Goal: Feedback & Contribution: Leave review/rating

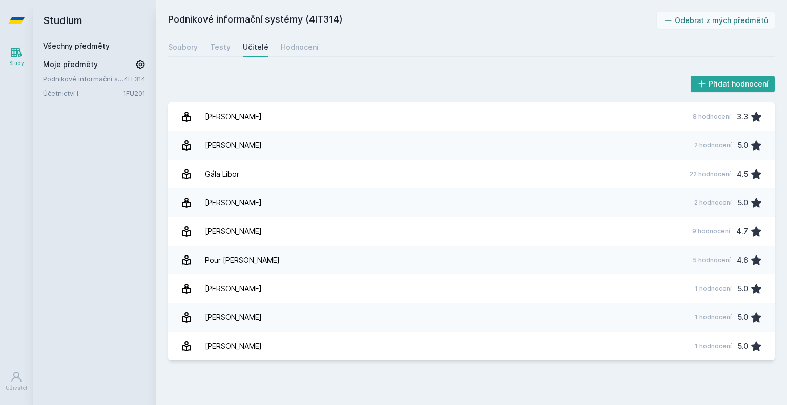
click at [61, 96] on link "Účetnictví I." at bounding box center [83, 93] width 80 height 10
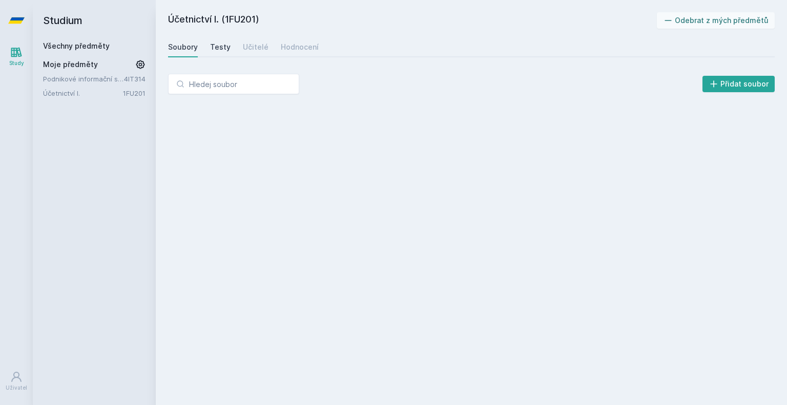
click at [219, 51] on div "Testy" at bounding box center [220, 47] width 20 height 10
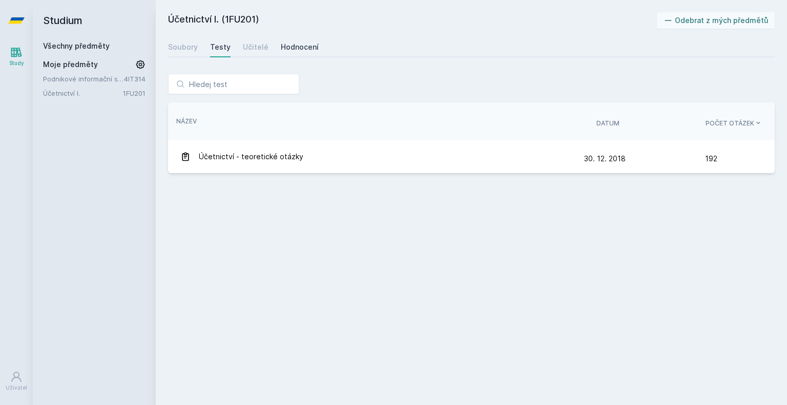
click at [301, 52] on div "Hodnocení" at bounding box center [300, 47] width 38 height 10
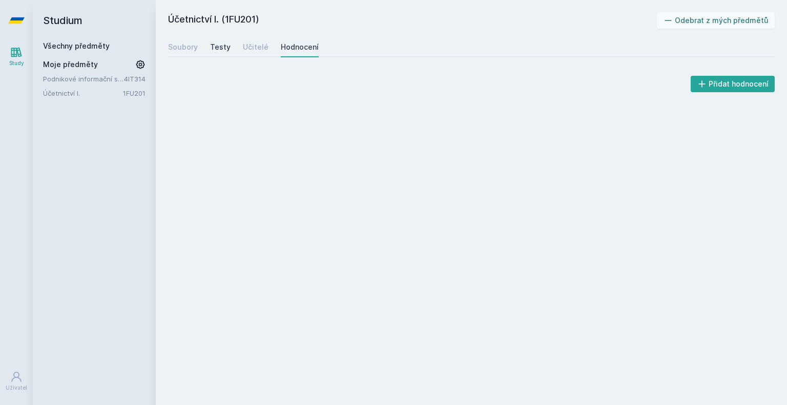
click at [218, 50] on div "Testy" at bounding box center [220, 47] width 20 height 10
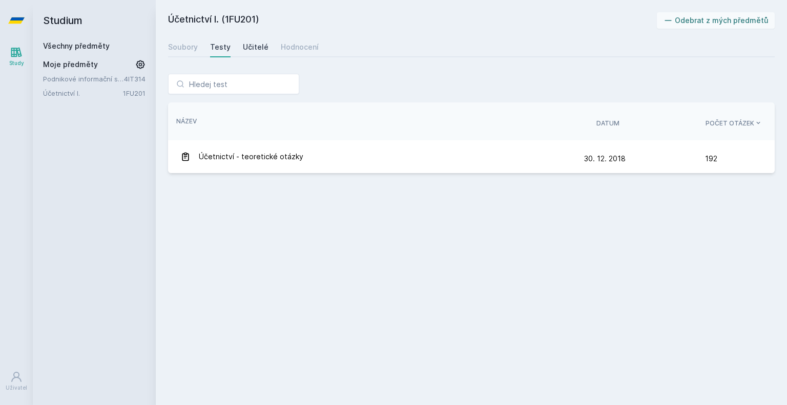
click at [246, 48] on div "Učitelé" at bounding box center [256, 47] width 26 height 10
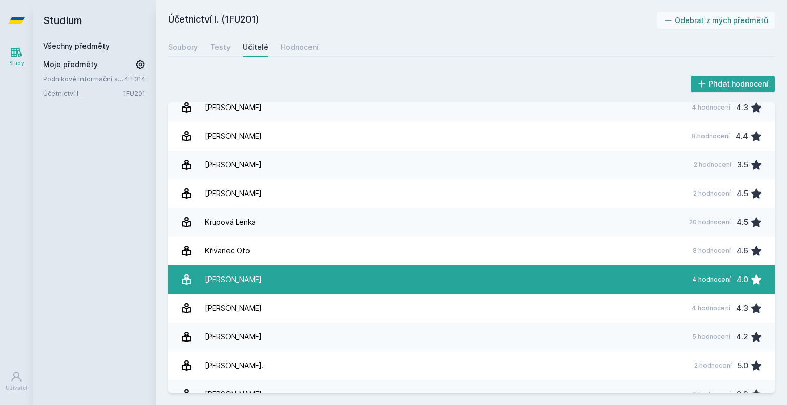
scroll to position [512, 0]
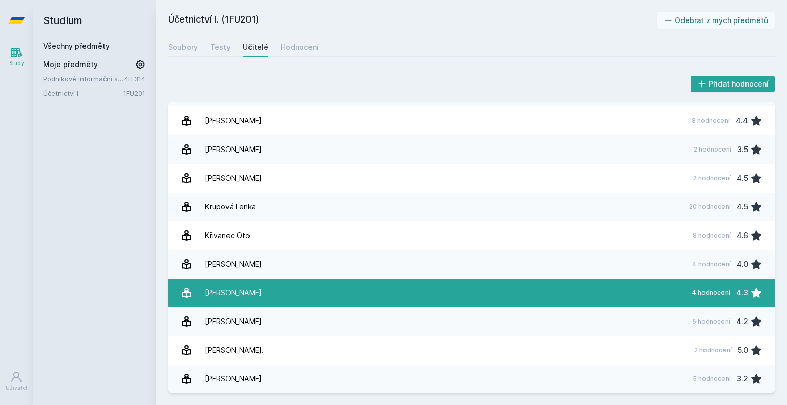
click at [271, 292] on link "[PERSON_NAME] 4 hodnocení 4.3" at bounding box center [471, 293] width 607 height 29
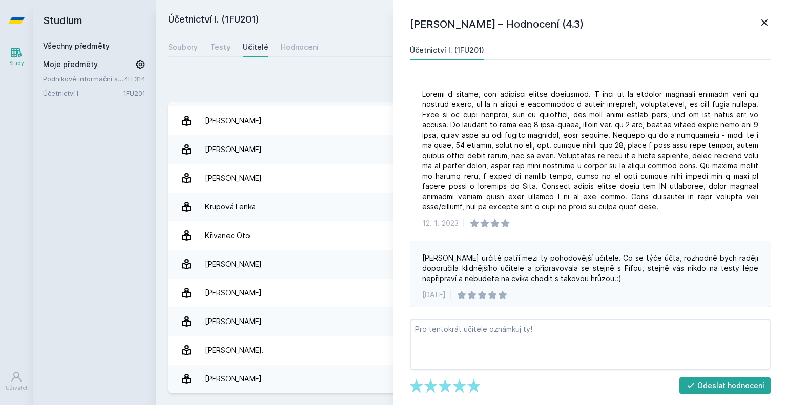
click at [294, 64] on div "Přidat hodnocení [PERSON_NAME] – Hodnocení (4.3) Účetnictví I. (1FU201) [DATE] …" at bounding box center [471, 233] width 631 height 344
click at [312, 52] on link "Hodnocení" at bounding box center [300, 47] width 38 height 20
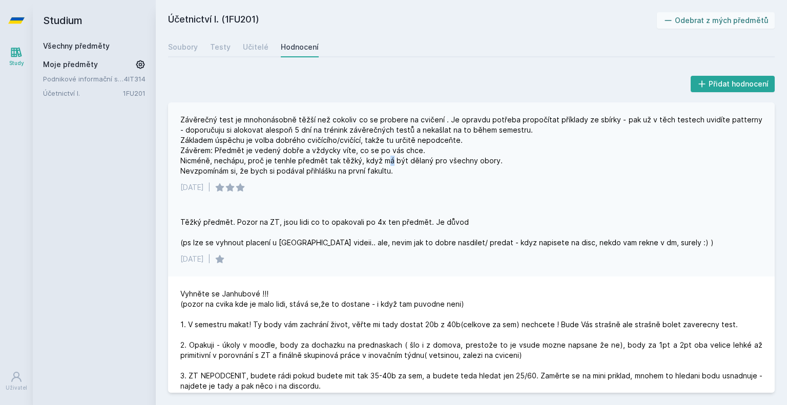
click at [388, 163] on div "Závěrečný test je mnohonásobně těžší než cokoliv co se probere na cvičení . Je …" at bounding box center [471, 145] width 582 height 61
drag, startPoint x: 369, startPoint y: 154, endPoint x: 308, endPoint y: 135, distance: 63.4
click at [308, 135] on div "Závěrečný test je mnohonásobně těžší než cokoliv co se probere na cvičení . Je …" at bounding box center [471, 145] width 582 height 61
click at [308, 134] on div "Závěrečný test je mnohonásobně těžší než cokoliv co se probere na cvičení . Je …" at bounding box center [471, 145] width 582 height 61
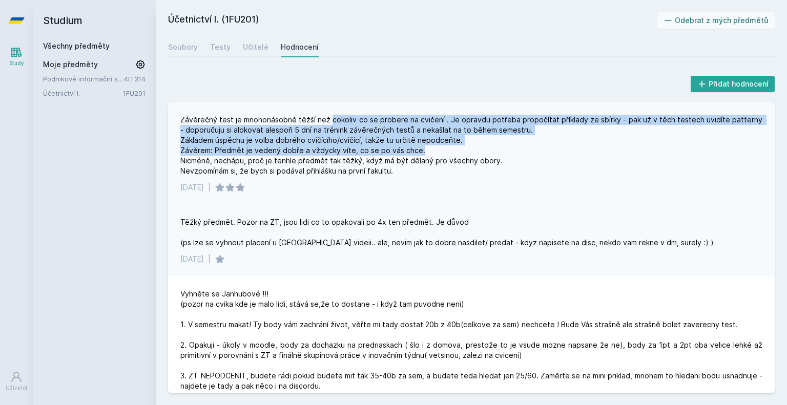
drag, startPoint x: 329, startPoint y: 116, endPoint x: 513, endPoint y: 154, distance: 187.8
click at [495, 151] on div "Závěrečný test je mnohonásobně těžší než cokoliv co se probere na cvičení . Je …" at bounding box center [471, 145] width 582 height 61
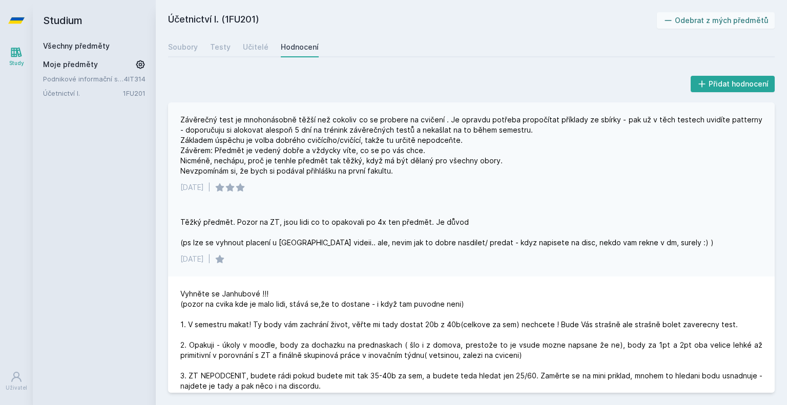
click at [521, 159] on div "Závěrečný test je mnohonásobně těžší než cokoliv co se probere na cvičení . Je …" at bounding box center [471, 145] width 582 height 61
drag, startPoint x: 530, startPoint y: 133, endPoint x: 528, endPoint y: 126, distance: 7.0
click at [530, 132] on div "Závěrečný test je mnohonásobně těžší než cokoliv co se probere na cvičení . Je …" at bounding box center [471, 145] width 582 height 61
drag, startPoint x: 527, startPoint y: 123, endPoint x: 533, endPoint y: 119, distance: 7.0
click at [532, 120] on div "Závěrečný test je mnohonásobně těžší než cokoliv co se probere na cvičení . Je …" at bounding box center [471, 145] width 582 height 61
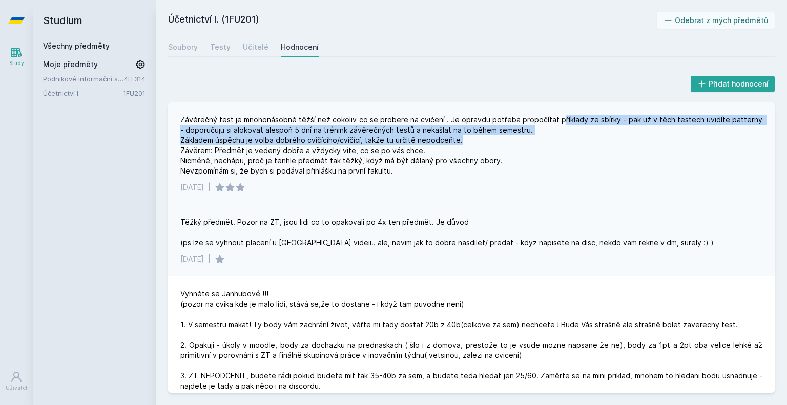
drag, startPoint x: 558, startPoint y: 113, endPoint x: 699, endPoint y: 138, distance: 143.2
click at [699, 138] on div "Závěrečný test je mnohonásobně těžší než cokoliv co se probere na cvičení . Je …" at bounding box center [471, 153] width 607 height 102
click at [699, 139] on div "Závěrečný test je mnohonásobně těžší než cokoliv co se probere na cvičení . Je …" at bounding box center [471, 145] width 582 height 61
click at [675, 115] on div "Závěrečný test je mnohonásobně těžší než cokoliv co se probere na cvičení . Je …" at bounding box center [471, 145] width 582 height 61
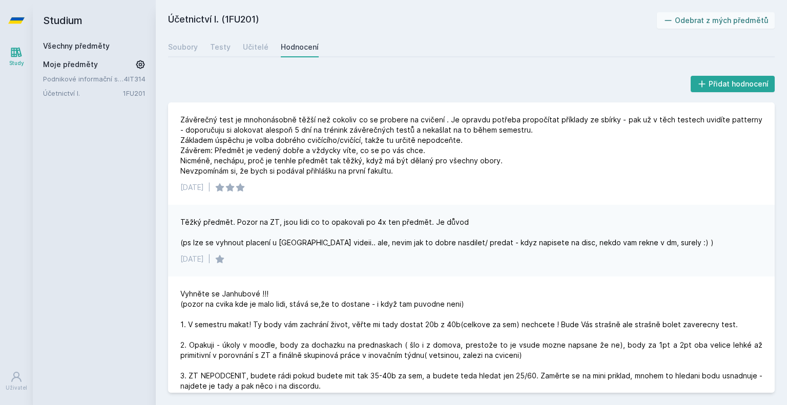
click at [396, 84] on div "Přidat hodnocení" at bounding box center [471, 84] width 607 height 20
click at [292, 133] on div "Závěrečný test je mnohonásobně těžší než cokoliv co se probere na cvičení . Je …" at bounding box center [471, 145] width 582 height 61
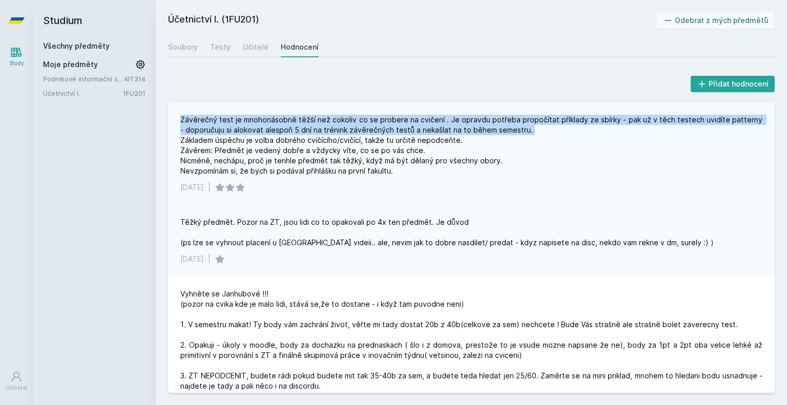
click at [292, 133] on div "Závěrečný test je mnohonásobně těžší než cokoliv co se probere na cvičení . Je …" at bounding box center [471, 145] width 582 height 61
click at [293, 132] on div "Závěrečný test je mnohonásobně těžší než cokoliv co se probere na cvičení . Je …" at bounding box center [471, 145] width 582 height 61
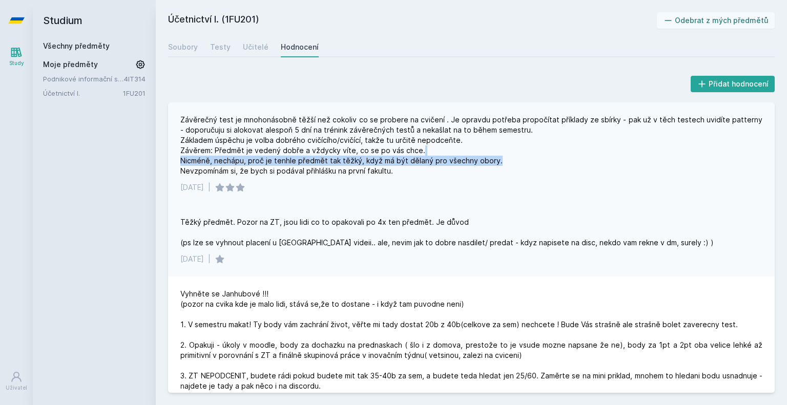
drag, startPoint x: 467, startPoint y: 159, endPoint x: 526, endPoint y: 157, distance: 59.5
click at [526, 157] on div "Závěrečný test je mnohonásobně těžší než cokoliv co se probere na cvičení . Je …" at bounding box center [471, 145] width 582 height 61
click at [527, 157] on div "Závěrečný test je mnohonásobně těžší než cokoliv co se probere na cvičení . Je …" at bounding box center [471, 145] width 582 height 61
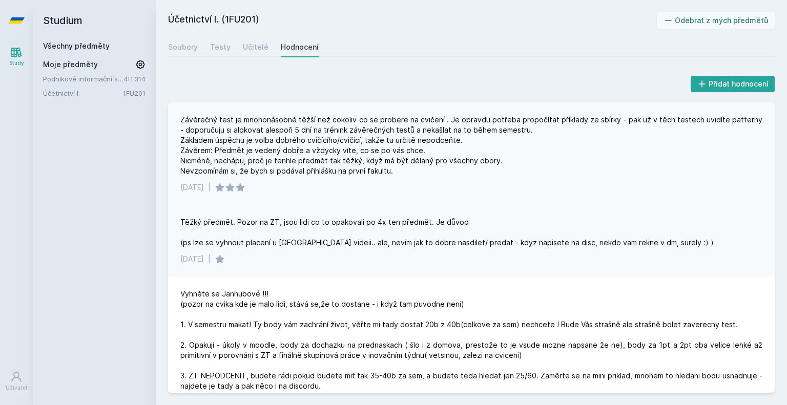
click at [463, 136] on div "Závěrečný test je mnohonásobně těžší než cokoliv co se probere na cvičení . Je …" at bounding box center [471, 145] width 582 height 61
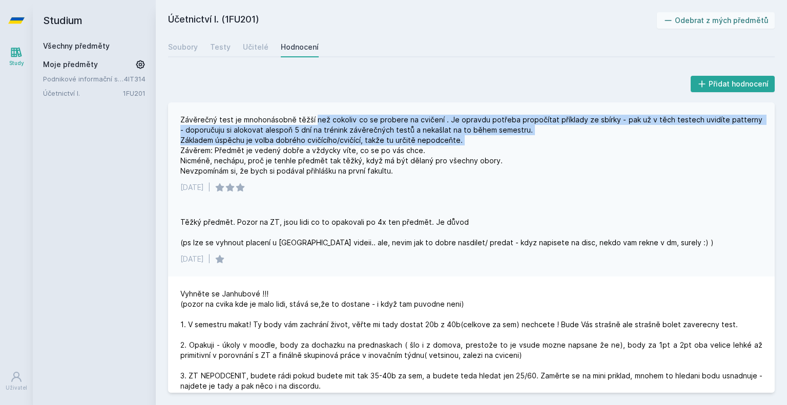
drag, startPoint x: 446, startPoint y: 138, endPoint x: 321, endPoint y: 123, distance: 126.4
click at [322, 123] on div "Závěrečný test je mnohonásobně těžší než cokoliv co se probere na cvičení . Je …" at bounding box center [471, 145] width 582 height 61
click at [321, 123] on div "Závěrečný test je mnohonásobně těžší než cokoliv co se probere na cvičení . Je …" at bounding box center [471, 145] width 582 height 61
